Goal: Task Accomplishment & Management: Use online tool/utility

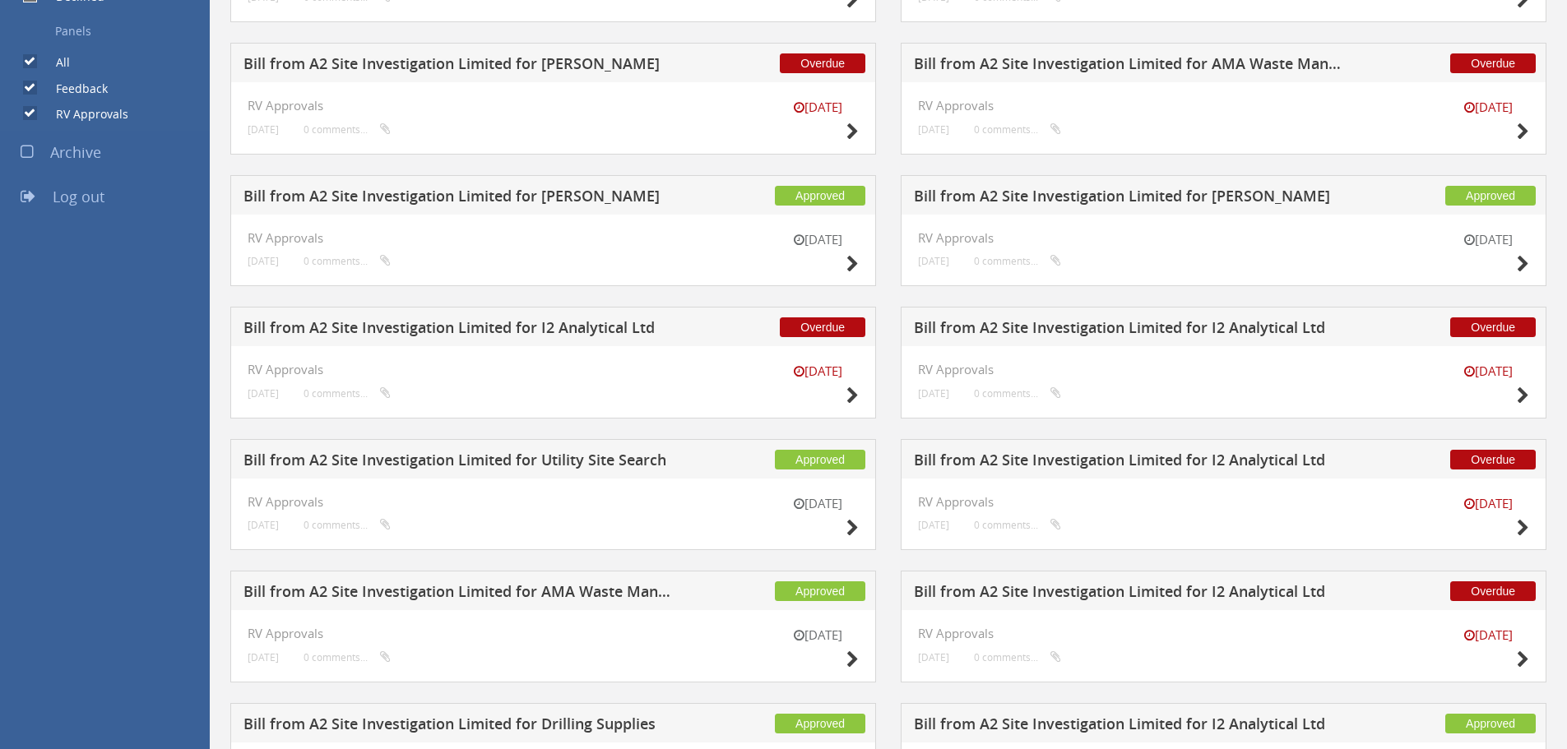
scroll to position [716, 0]
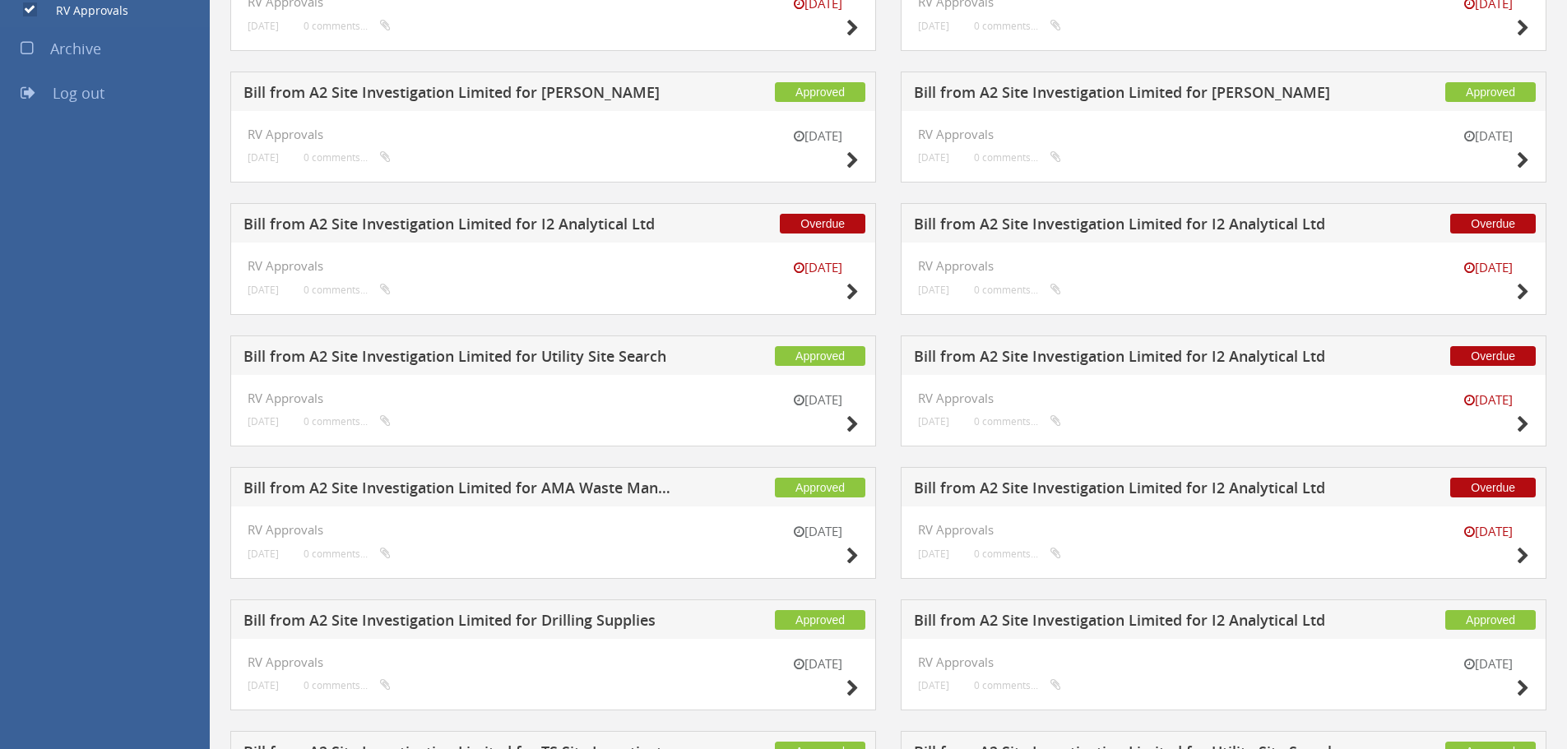
click at [1267, 483] on h5 "Bill from A2 Site Investigation Limited for I2 Analytical Ltd" at bounding box center [1130, 490] width 433 height 21
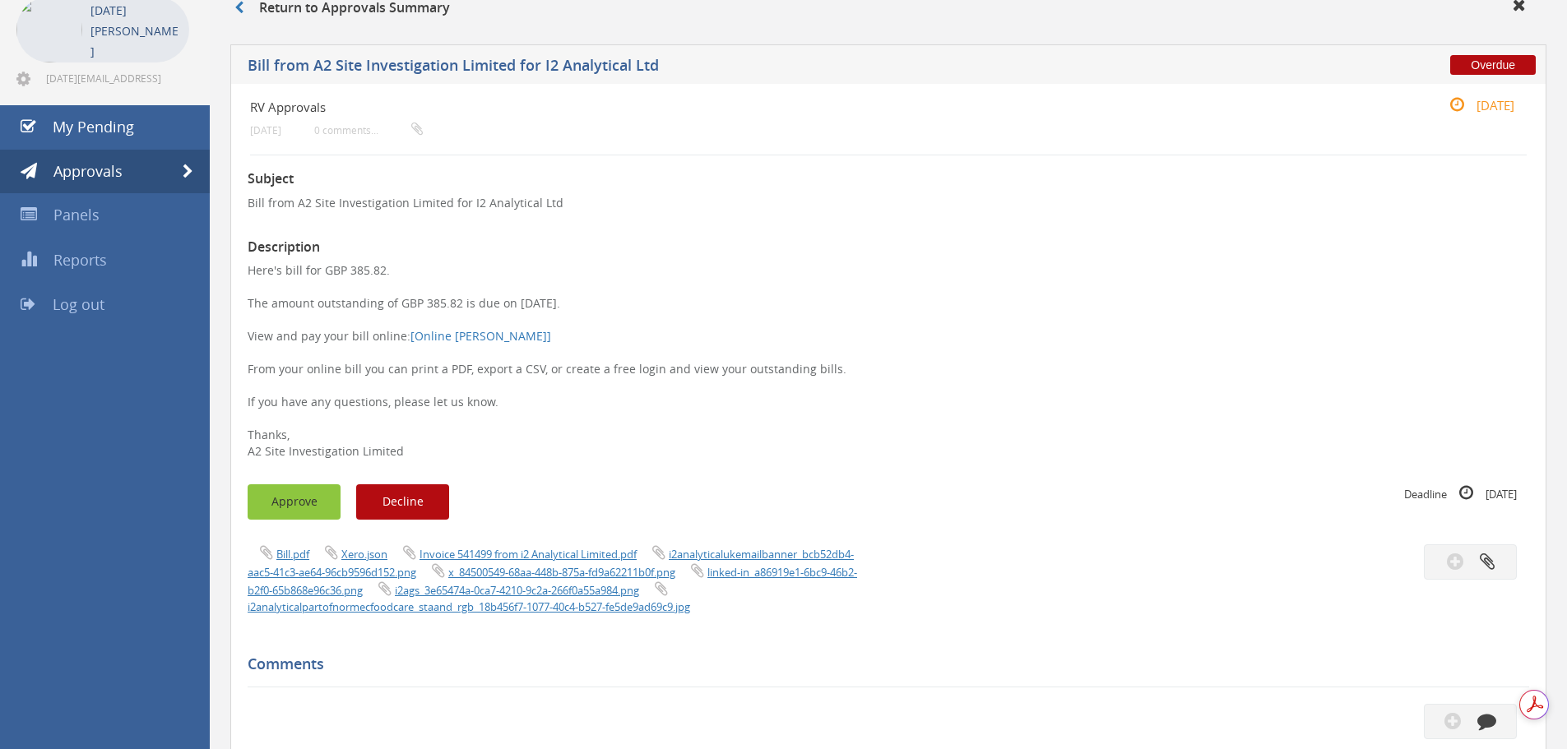
click at [322, 512] on button "Approve" at bounding box center [294, 501] width 93 height 35
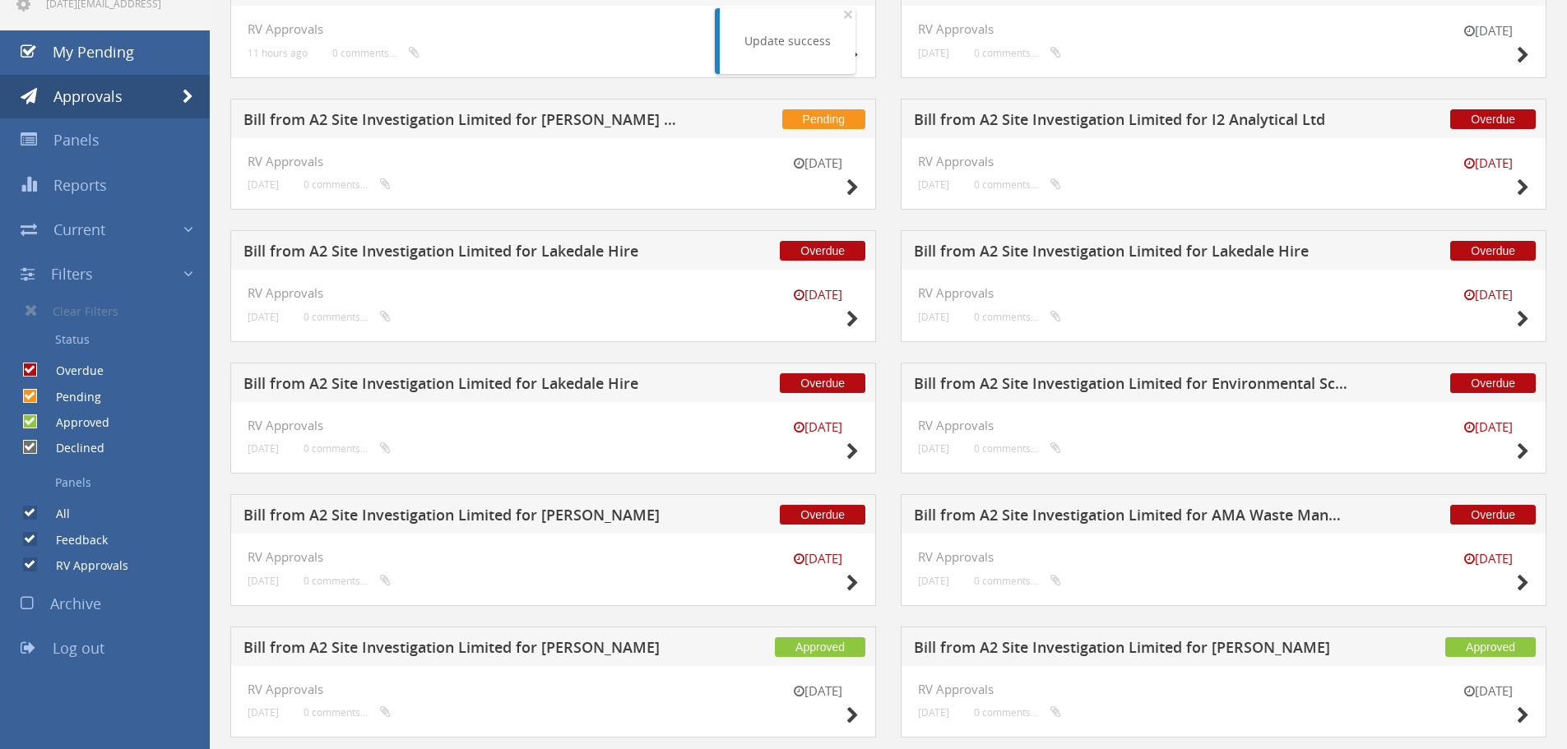
scroll to position [642, 0]
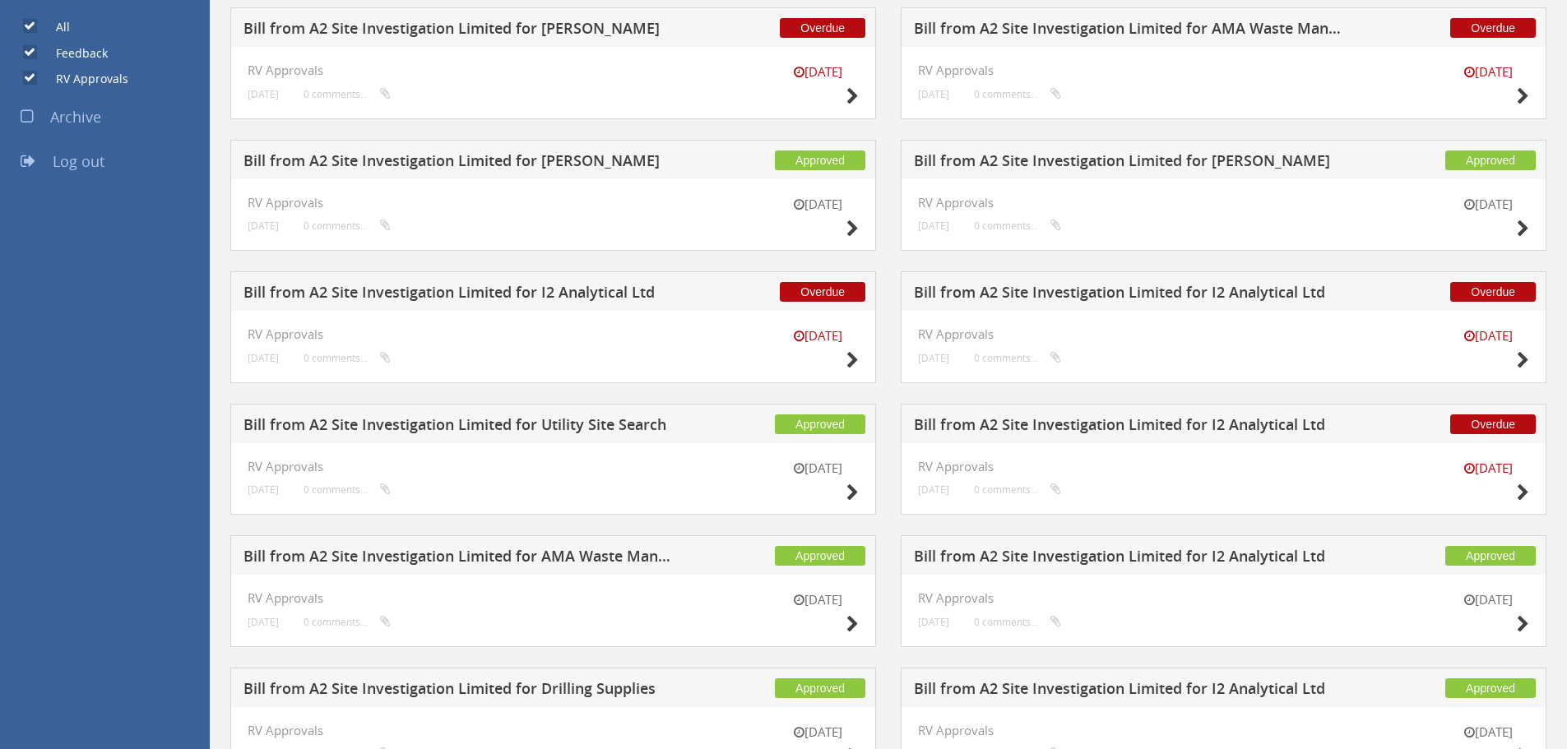
scroll to position [642, 0]
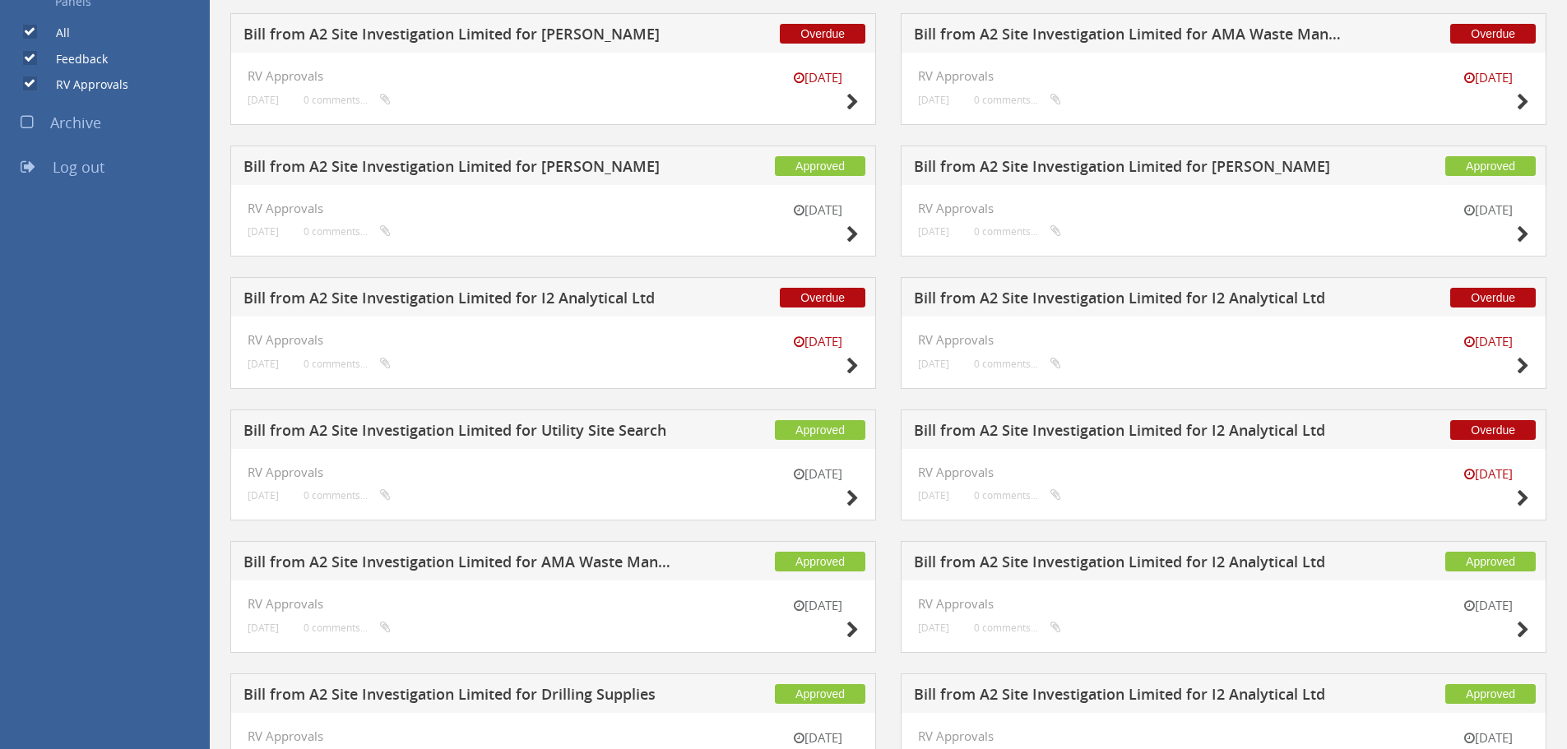
click at [1260, 434] on h5 "Bill from A2 Site Investigation Limited for I2 Analytical Ltd" at bounding box center [1130, 433] width 433 height 21
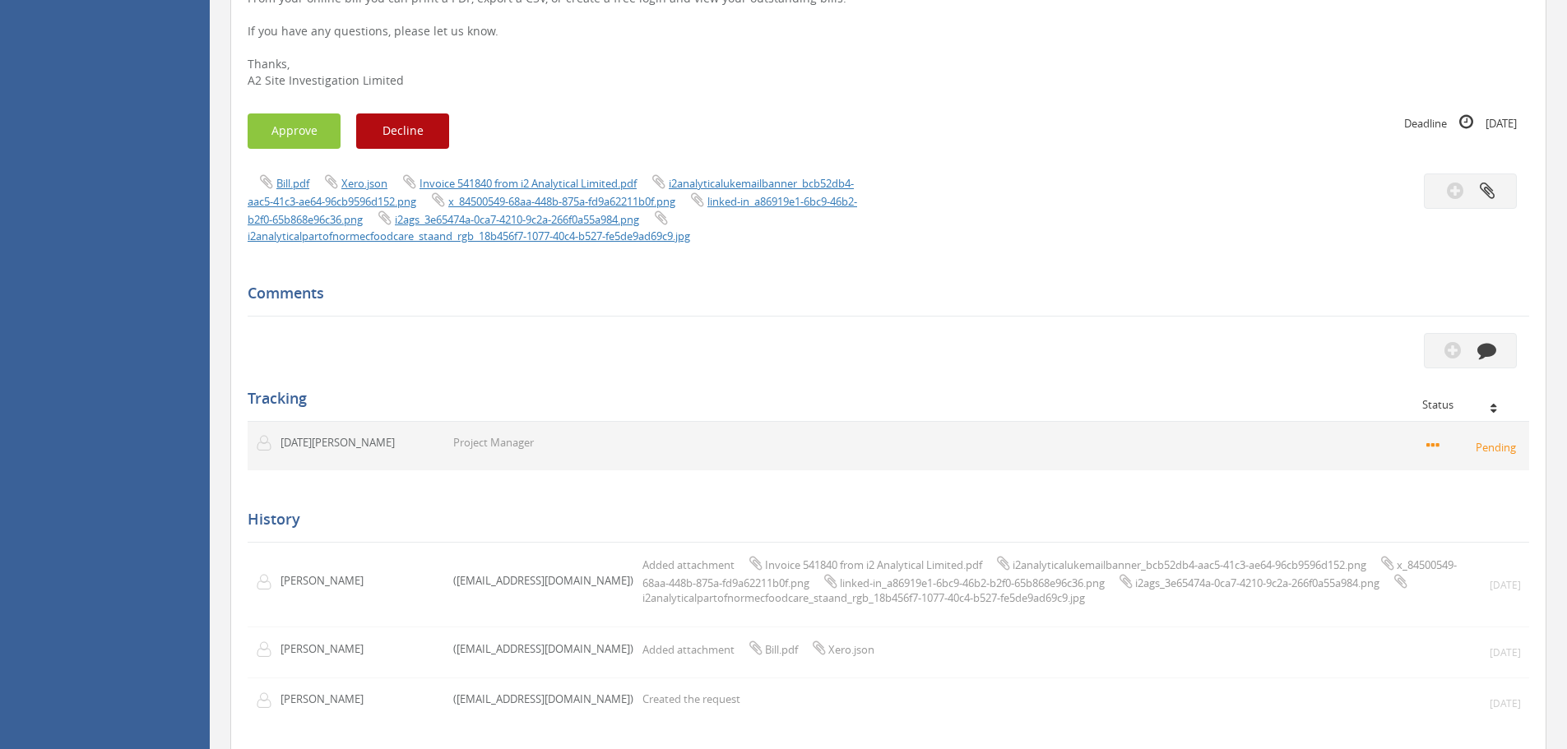
scroll to position [169, 0]
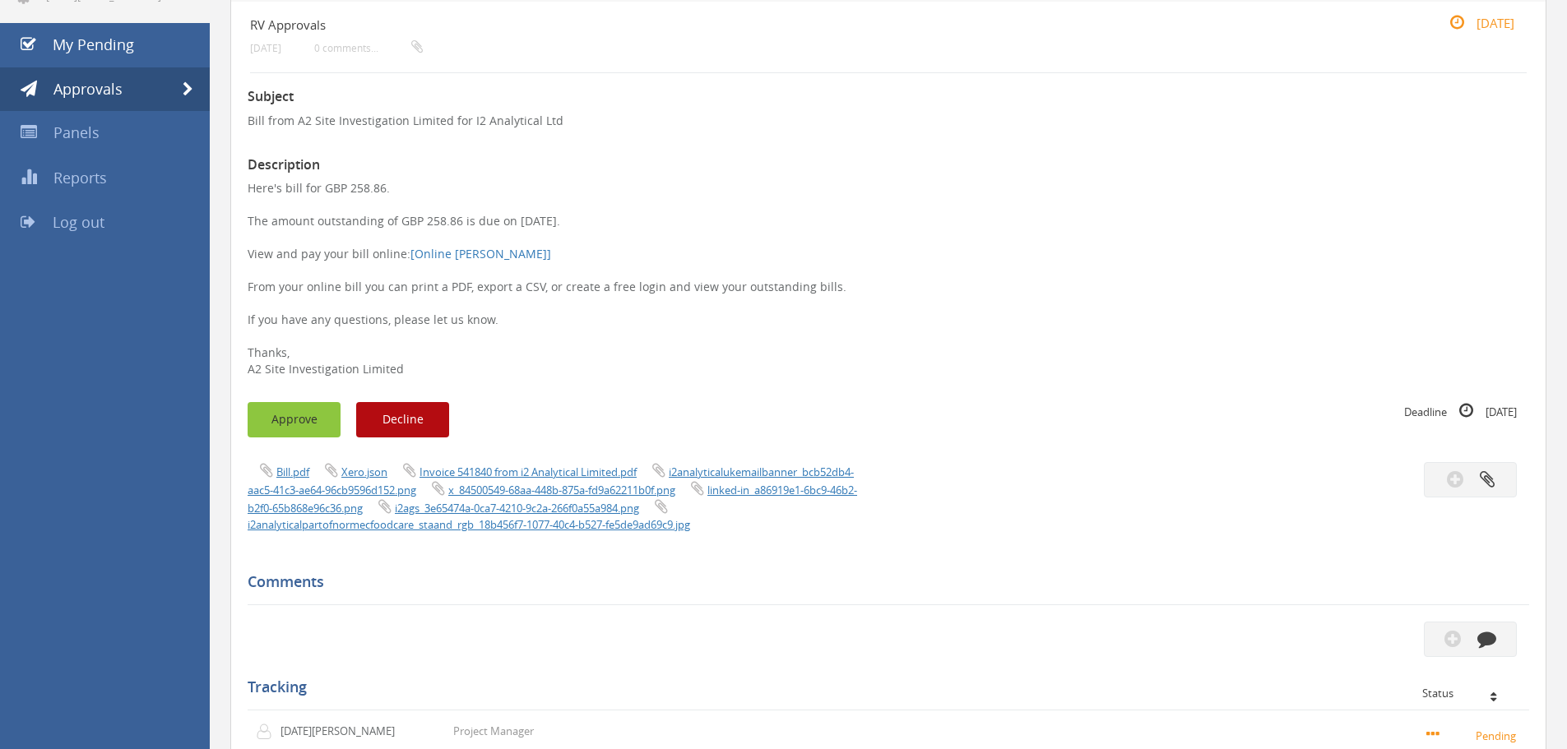
click at [308, 426] on button "Approve" at bounding box center [294, 419] width 93 height 35
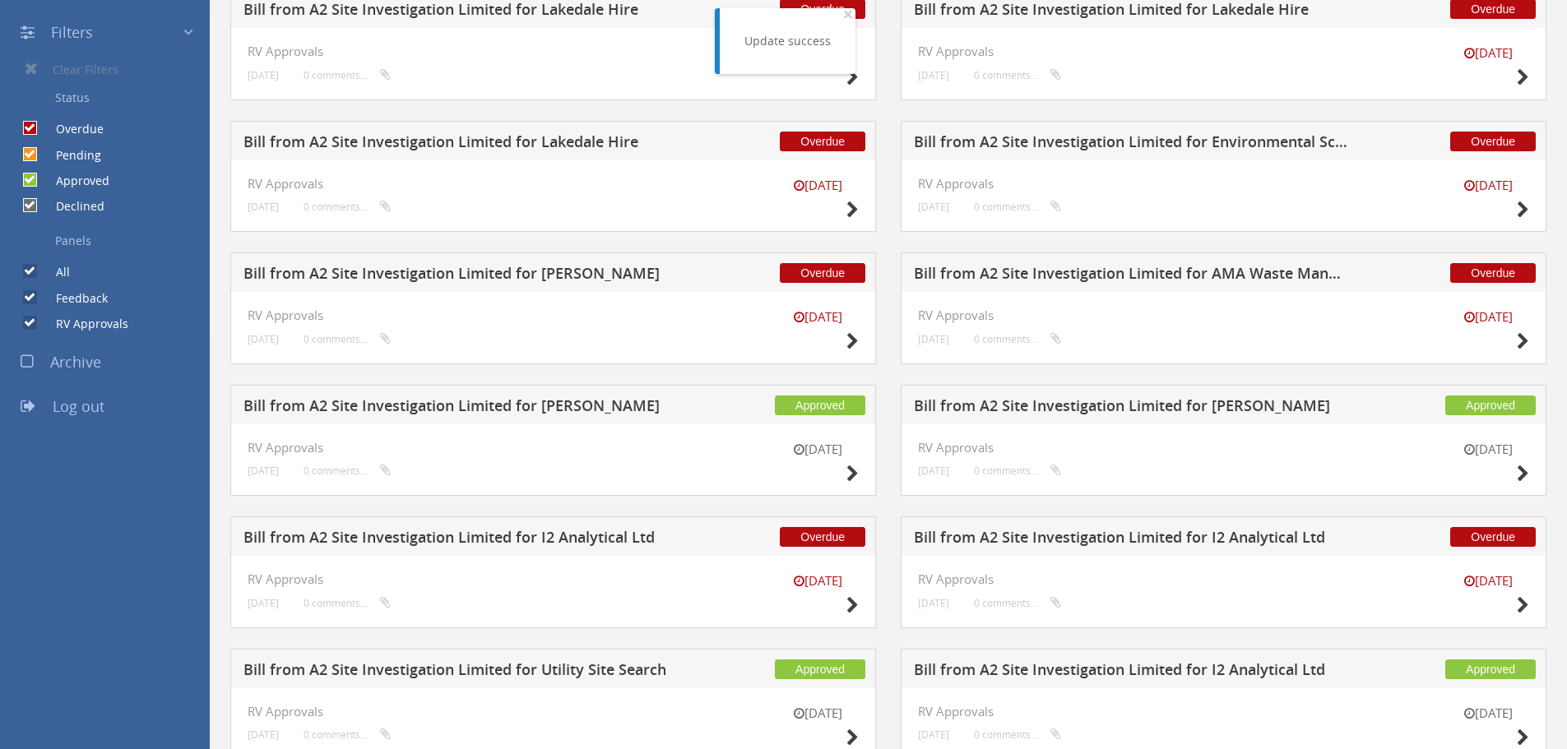
scroll to position [560, 0]
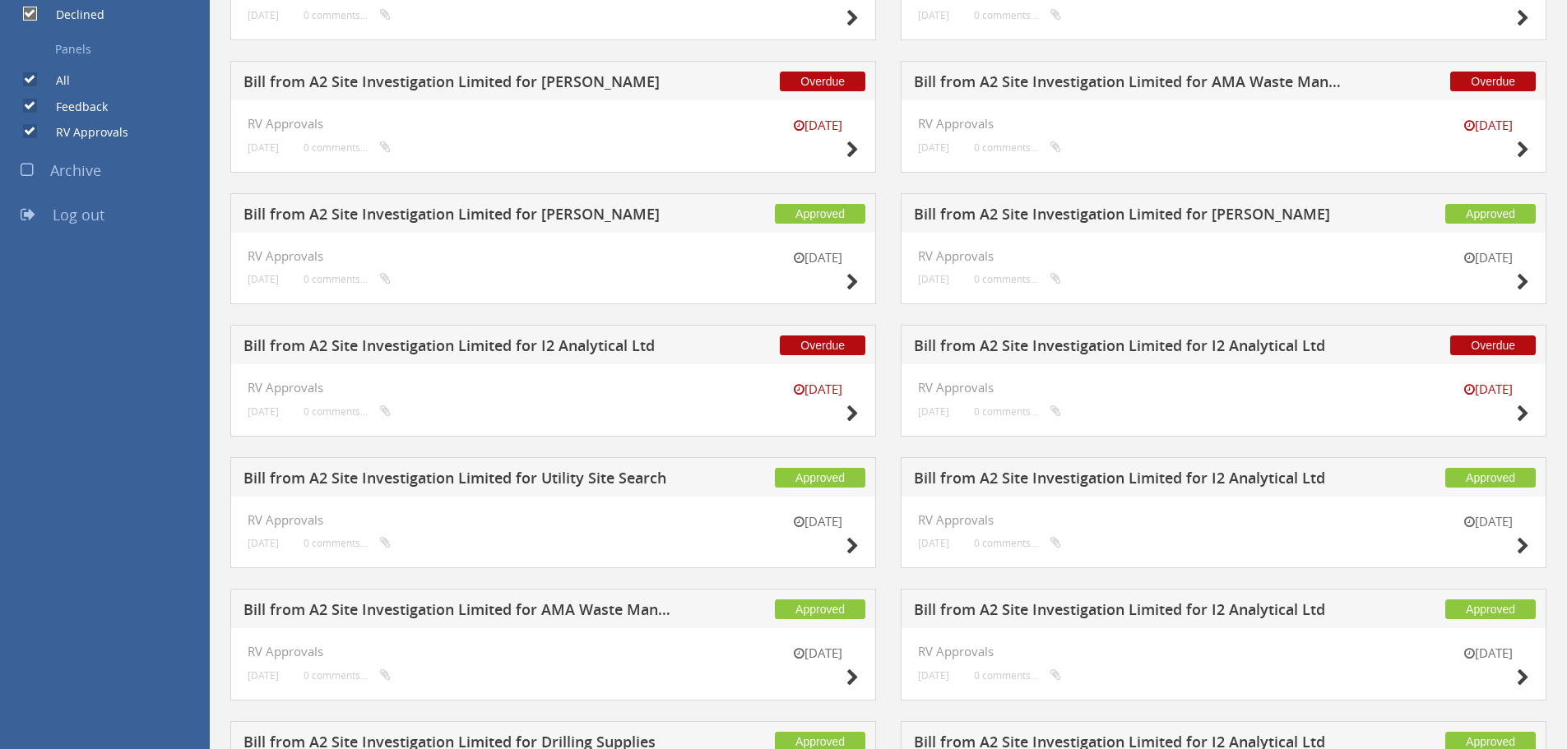
scroll to position [642, 0]
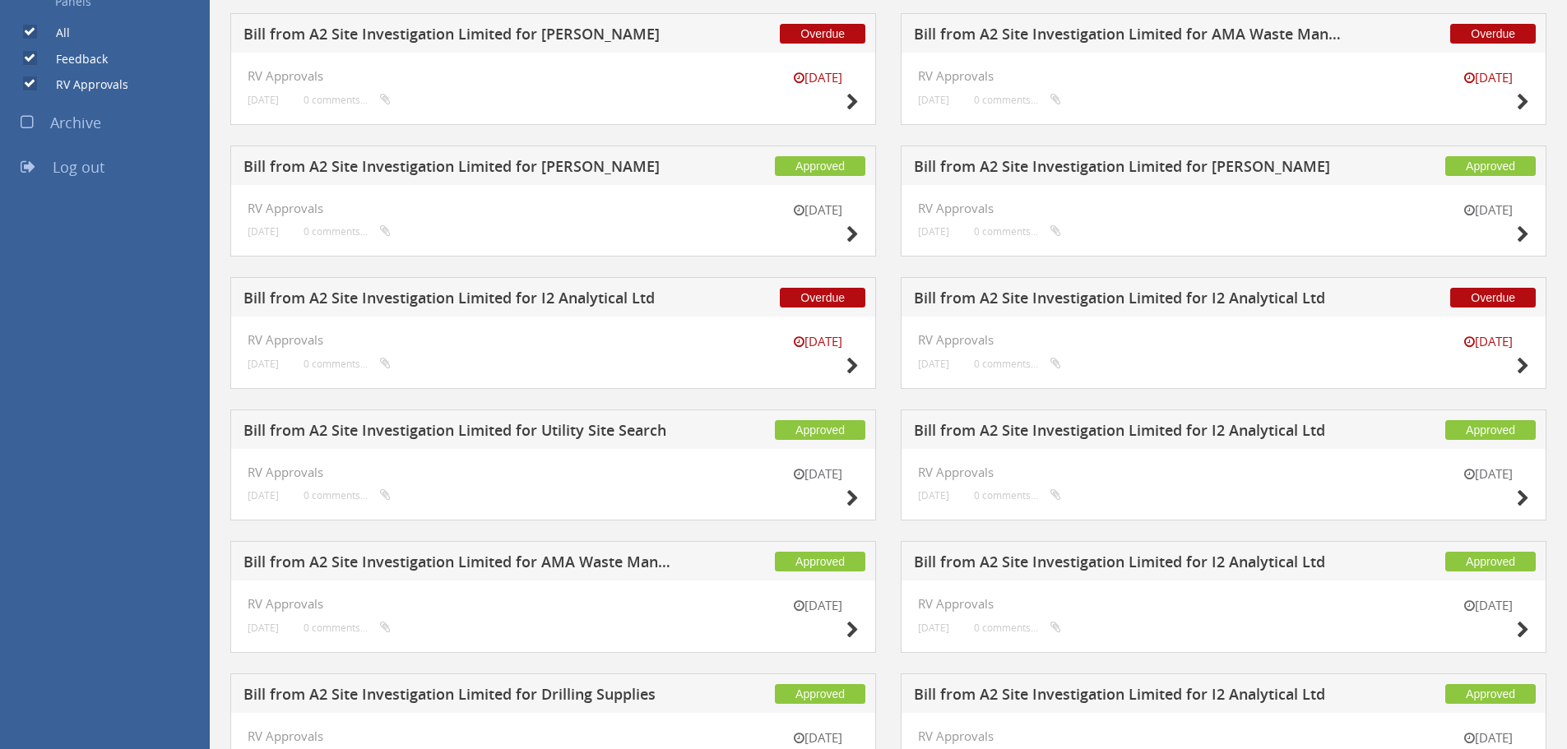
click at [629, 299] on h5 "Bill from A2 Site Investigation Limited for I2 Analytical Ltd" at bounding box center [459, 300] width 433 height 21
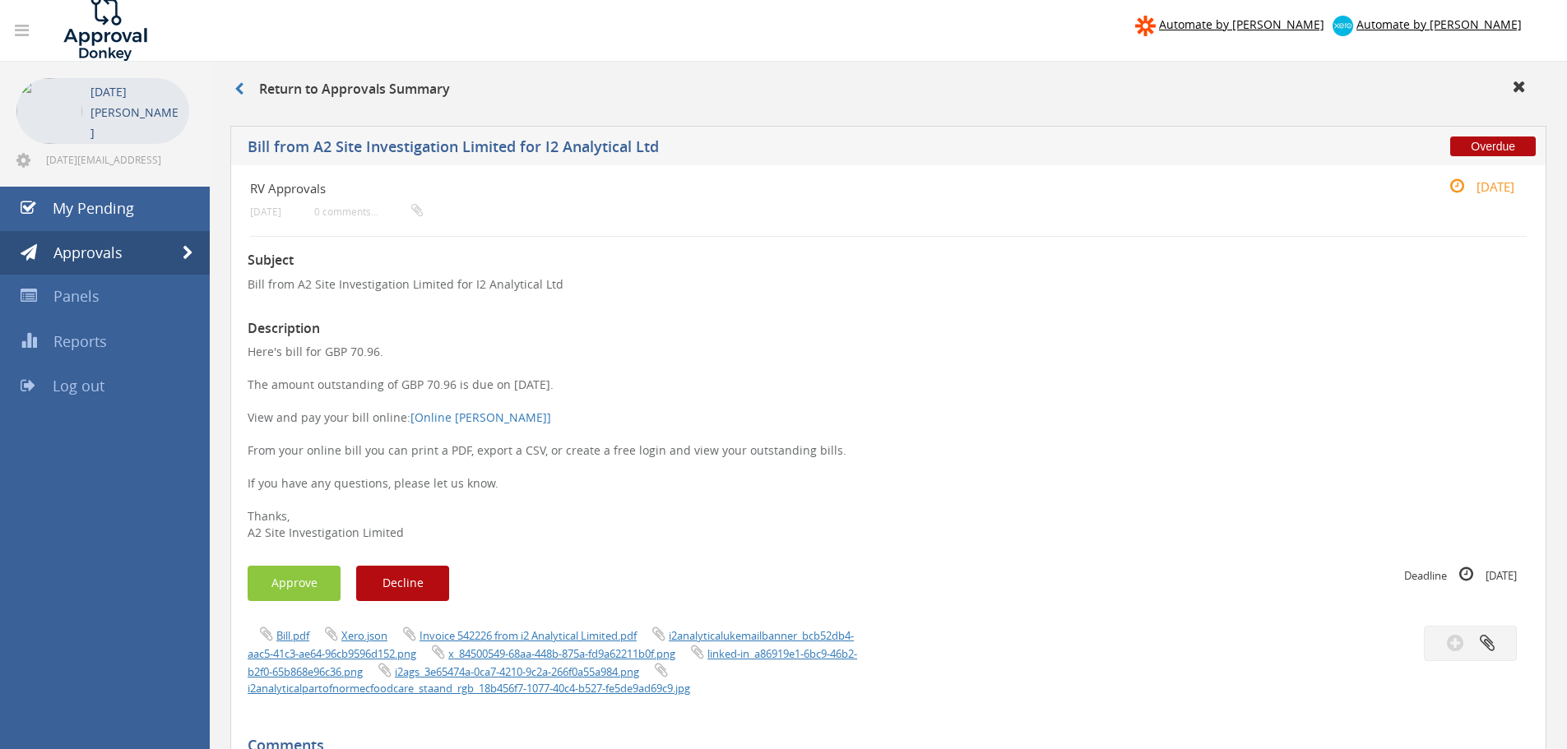
scroll to position [4, 0]
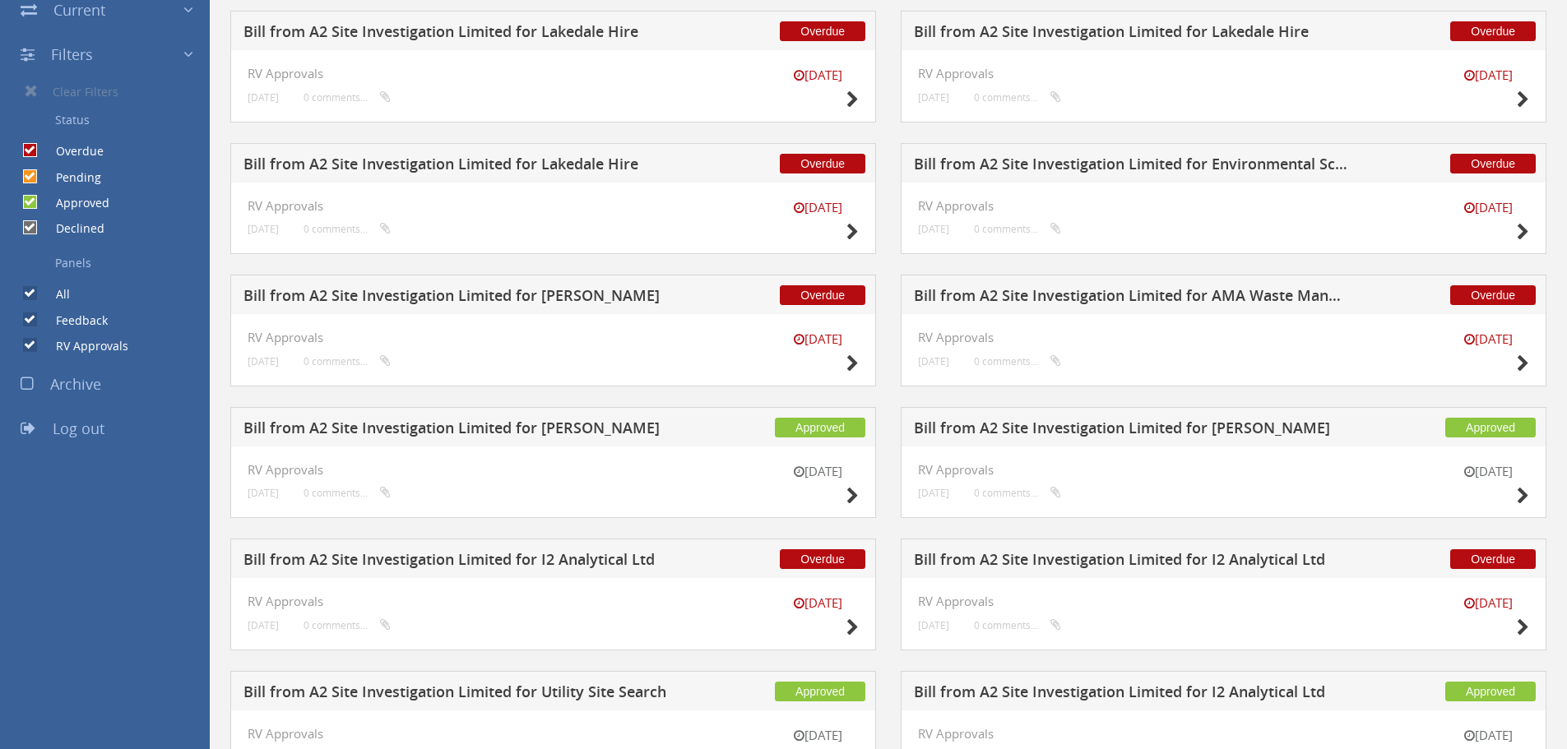
scroll to position [396, 0]
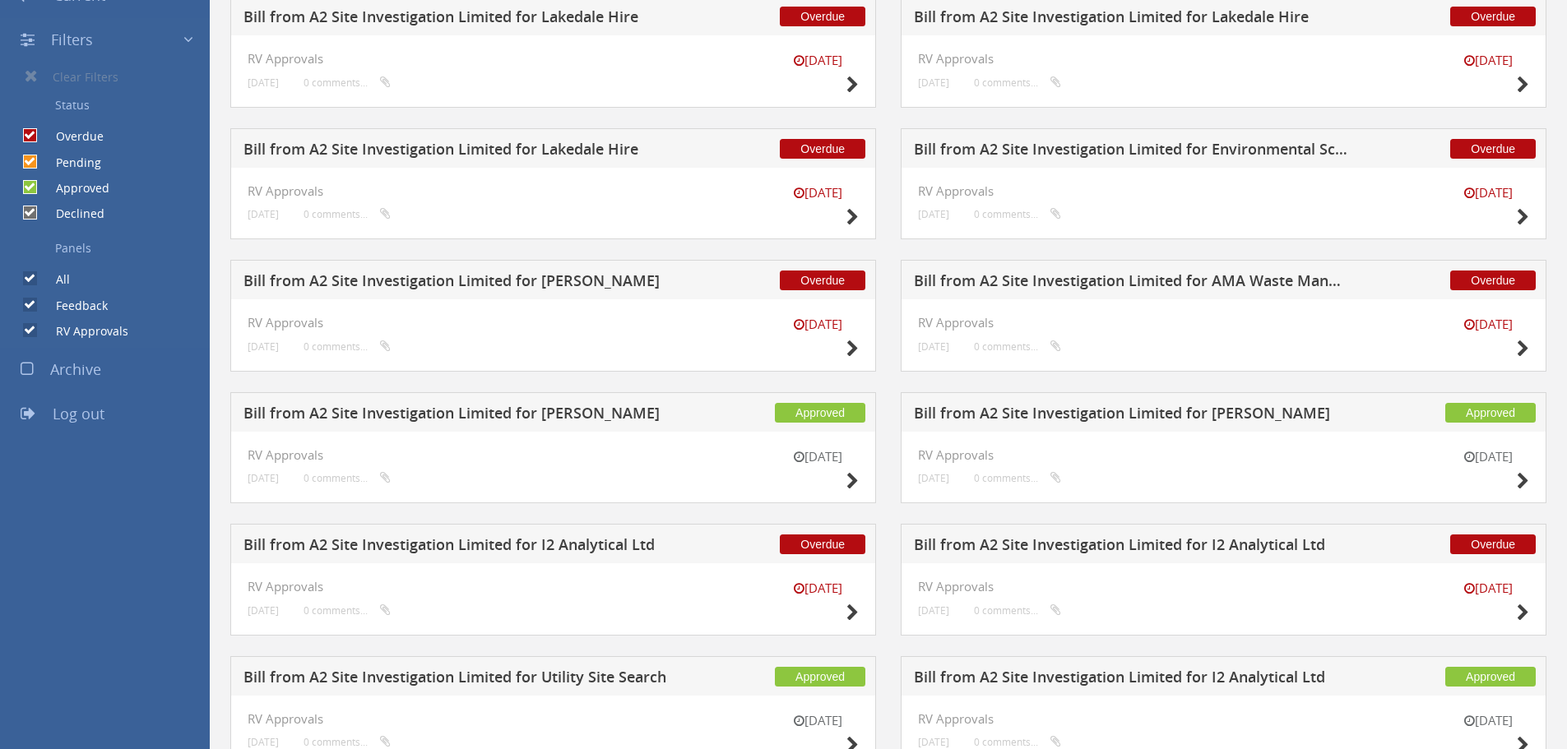
click at [577, 150] on h5 "Bill from A2 Site Investigation Limited for Lakedale Hire" at bounding box center [459, 151] width 433 height 21
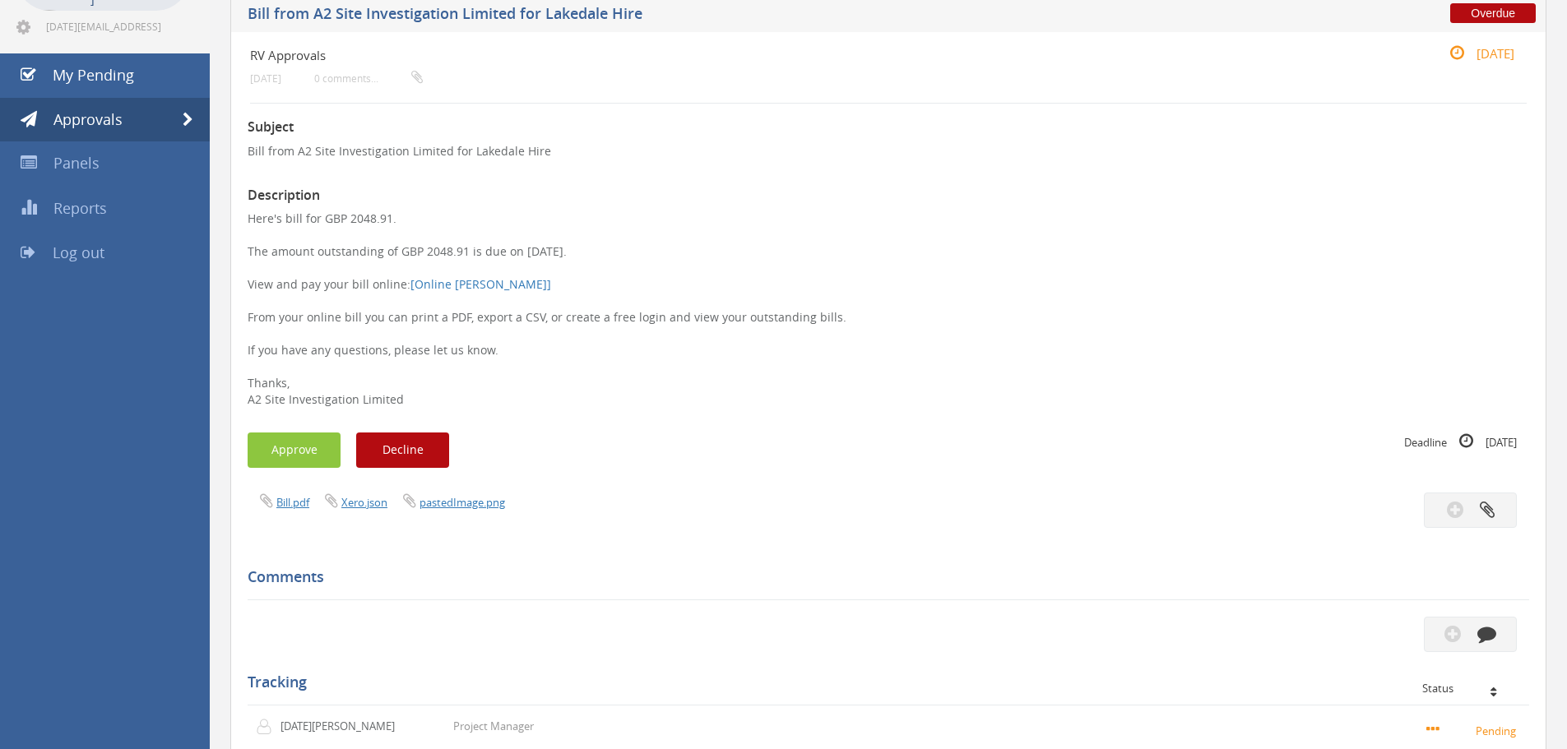
scroll to position [231, 0]
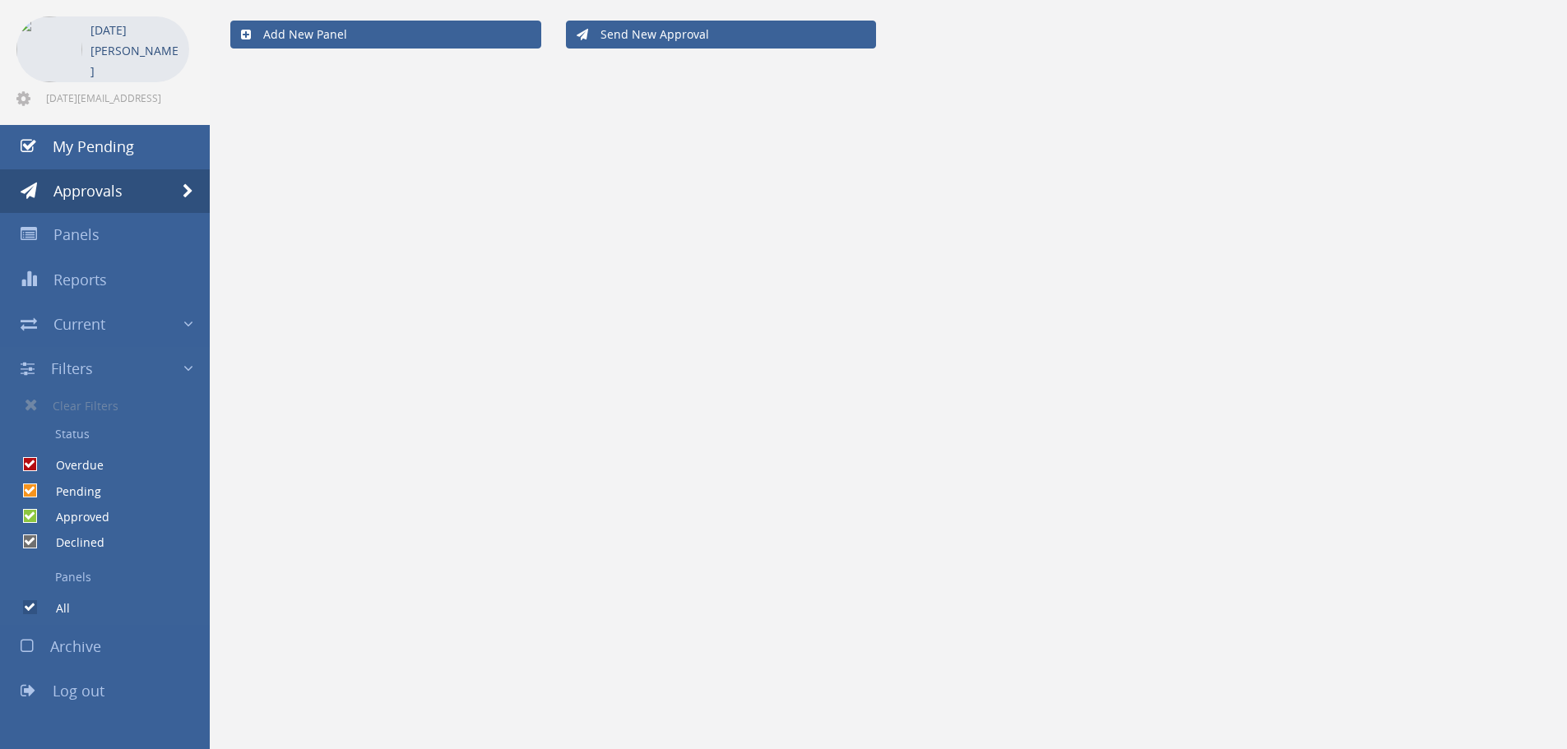
scroll to position [67, 0]
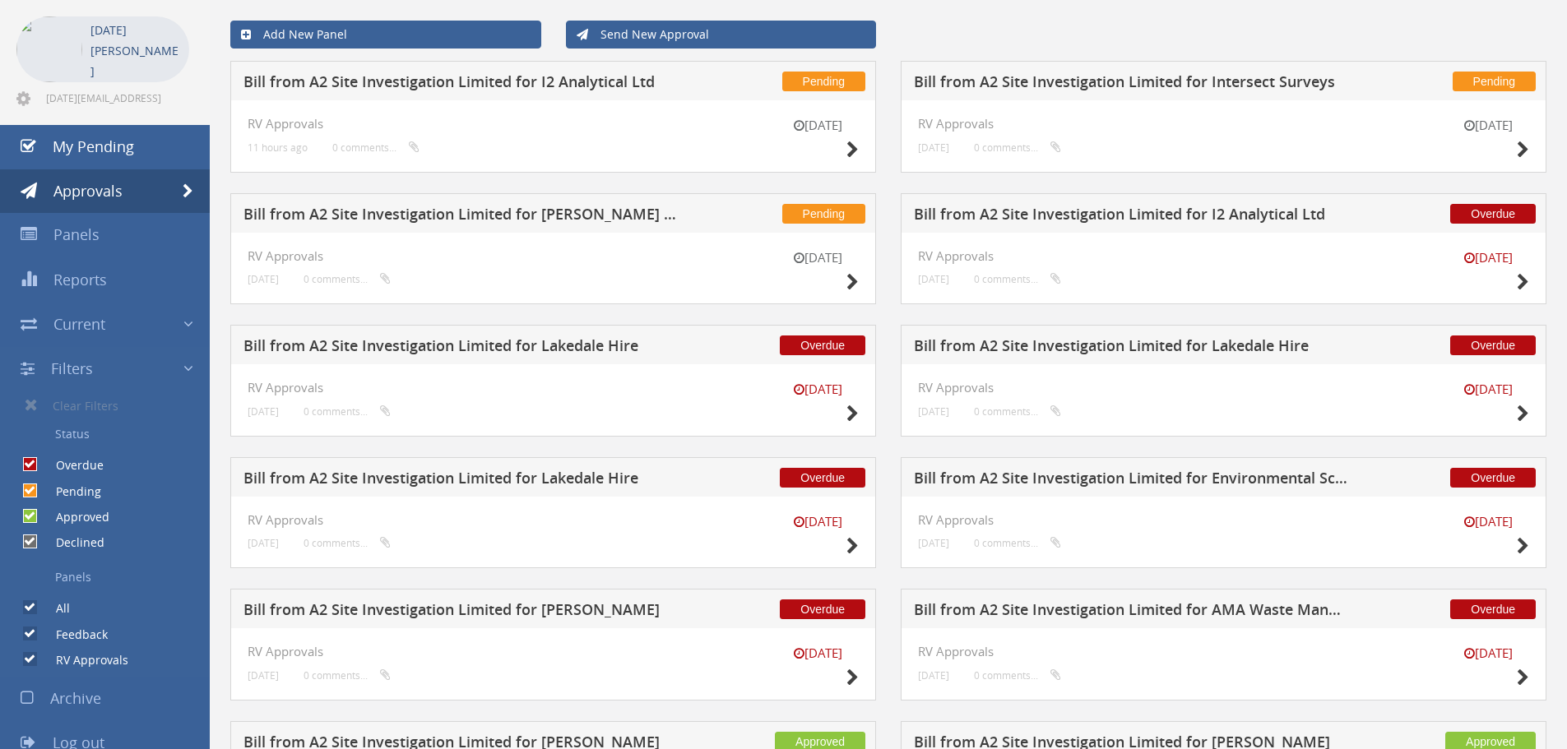
click at [1242, 341] on h5 "Bill from A2 Site Investigation Limited for Lakedale Hire" at bounding box center [1130, 348] width 433 height 21
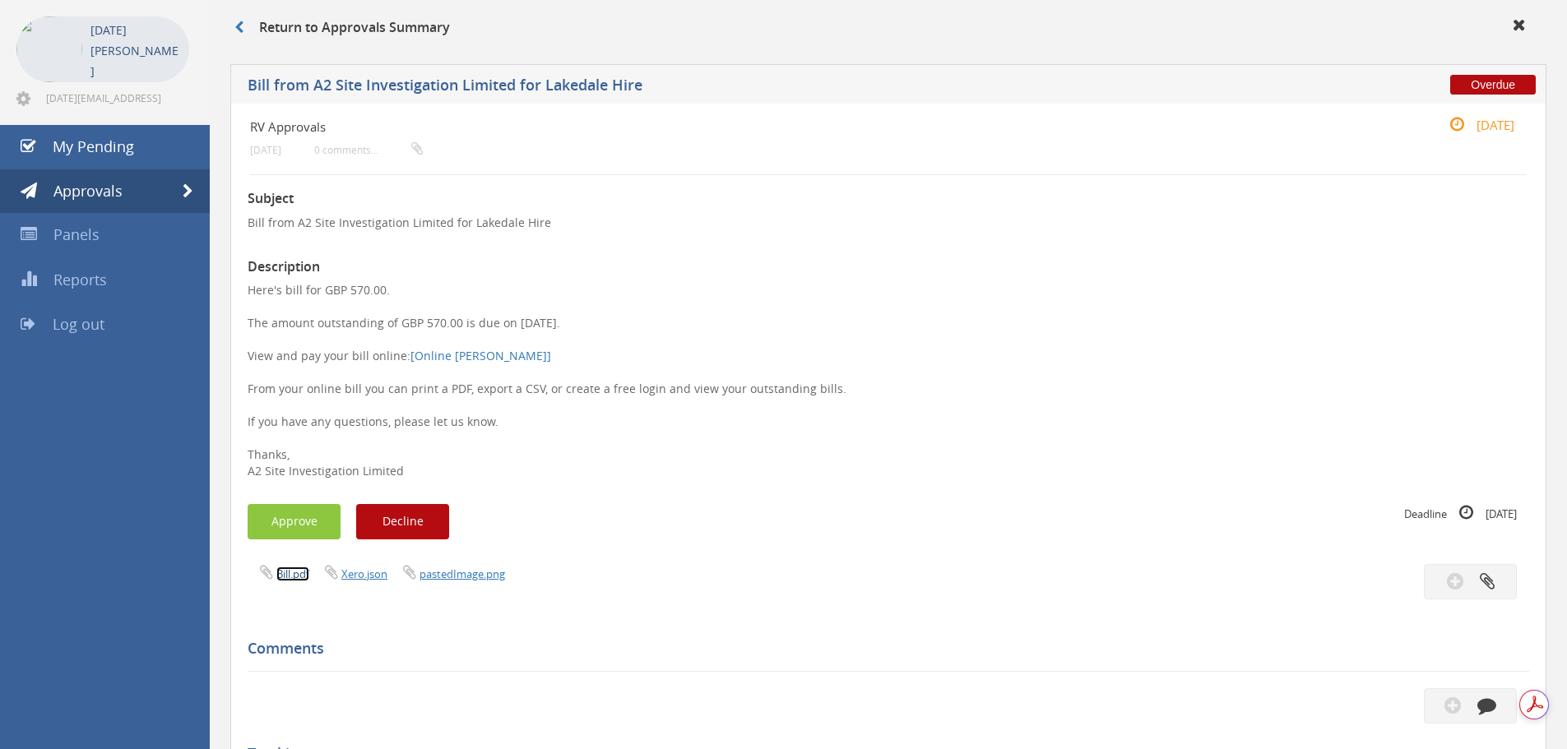
click at [289, 577] on link "Bill.pdf" at bounding box center [292, 574] width 33 height 15
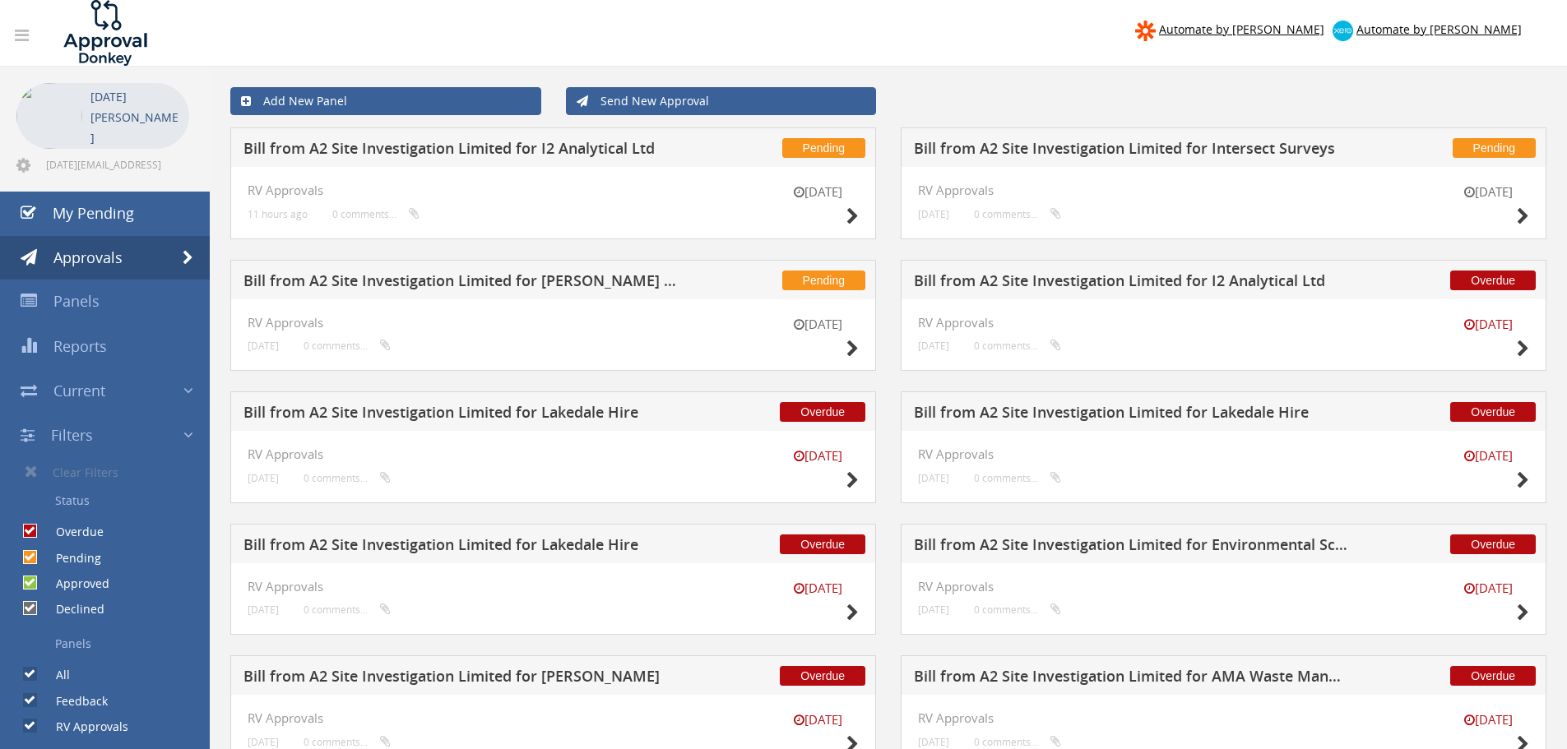
click at [1226, 412] on h5 "Bill from A2 Site Investigation Limited for Lakedale Hire" at bounding box center [1130, 415] width 433 height 21
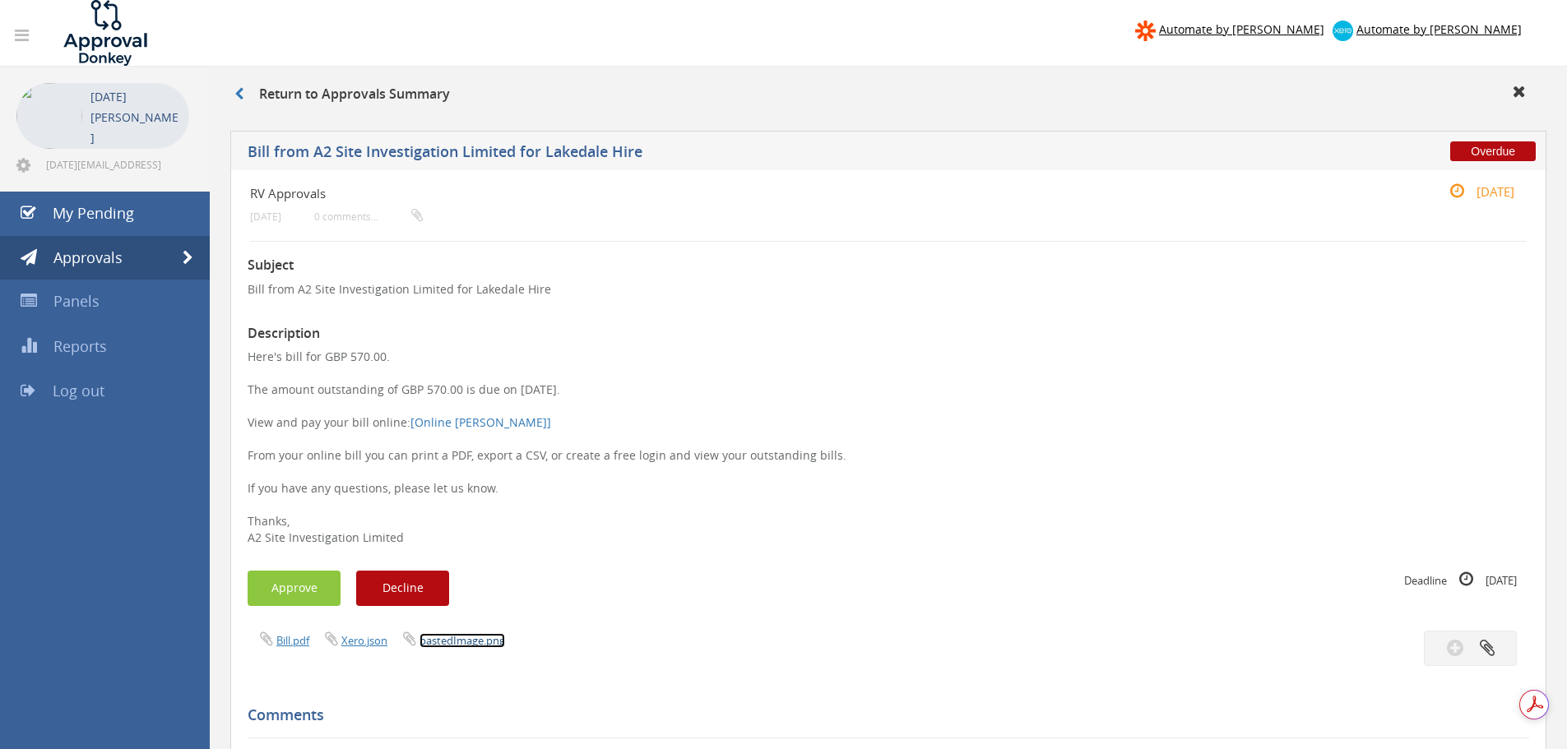
click at [443, 639] on link "pastedImage.png" at bounding box center [462, 640] width 86 height 15
